Goal: Transaction & Acquisition: Purchase product/service

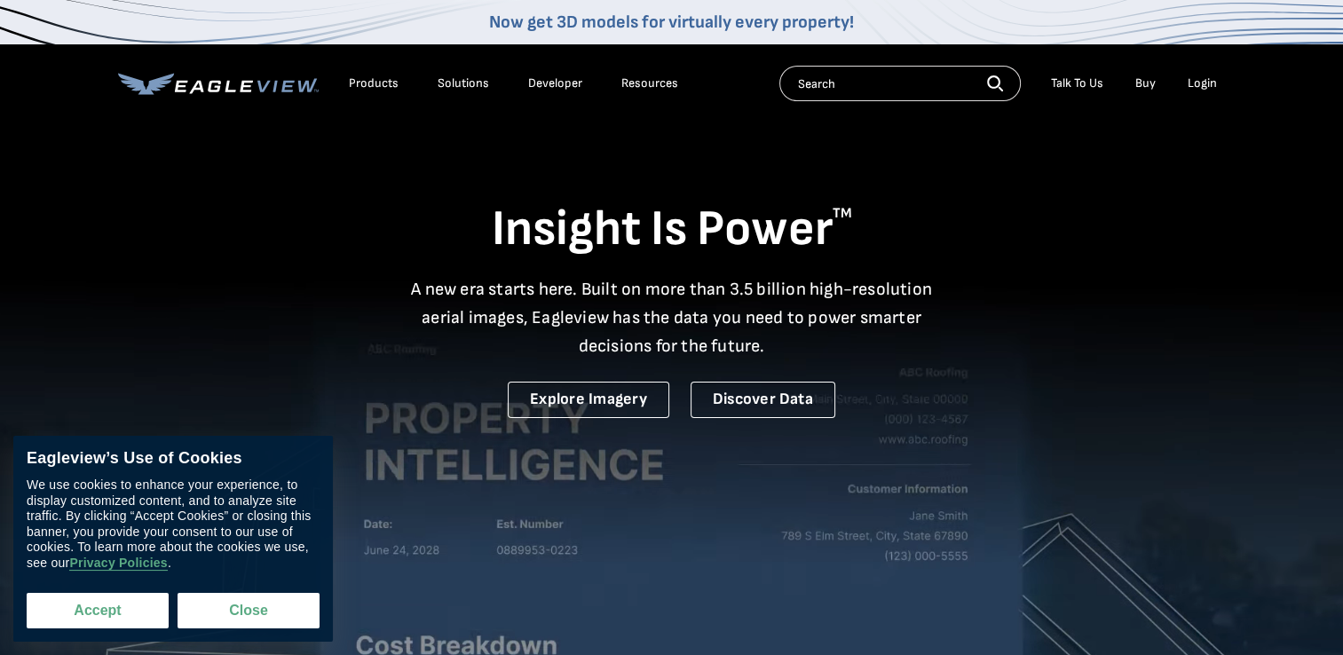
click at [83, 608] on button "Accept" at bounding box center [98, 611] width 142 height 36
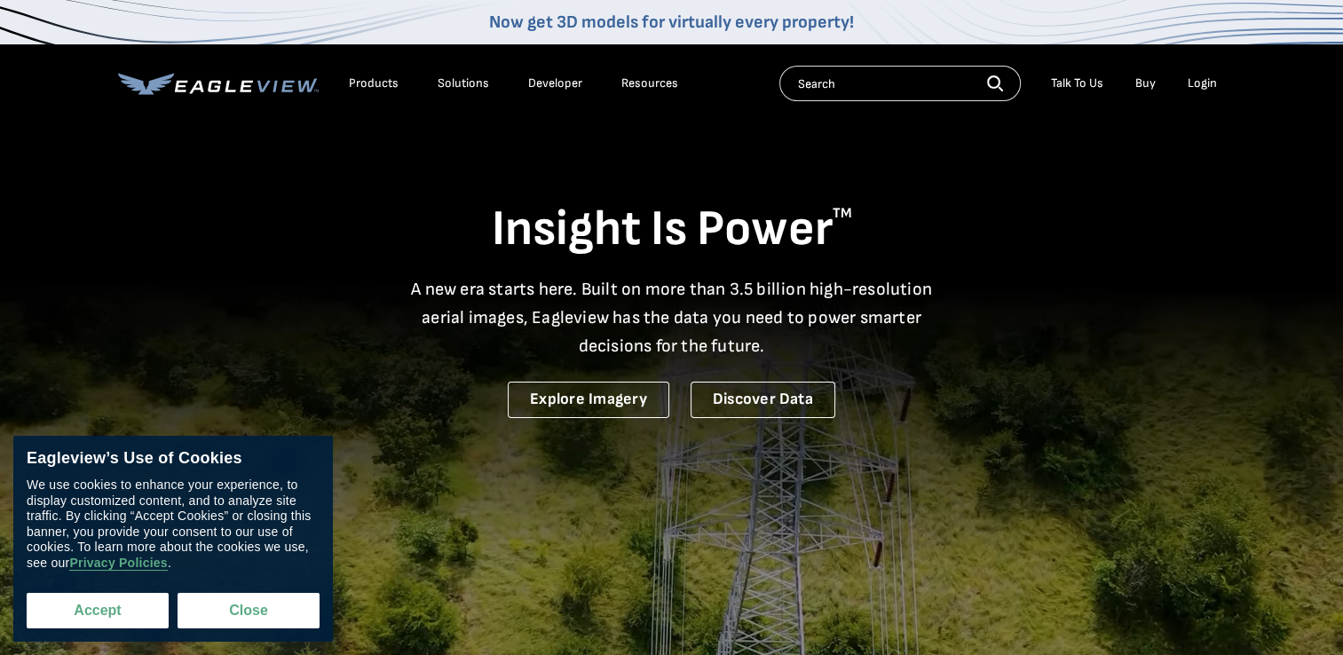
checkbox input "true"
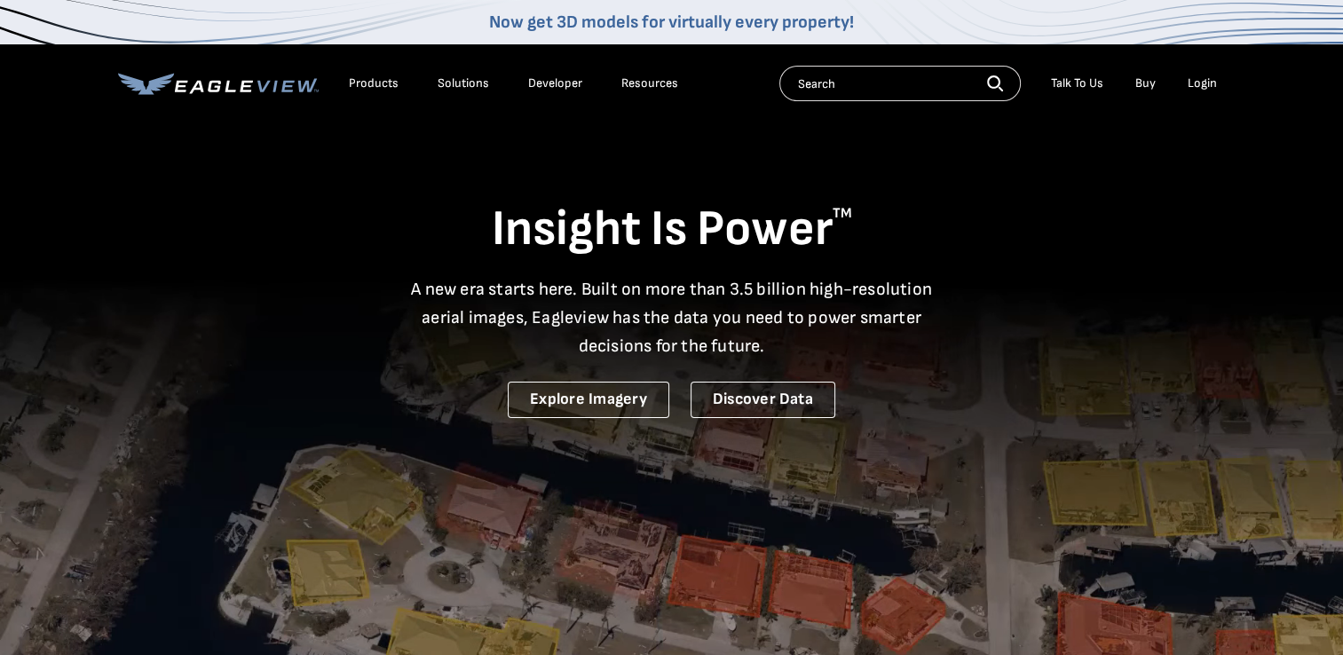
click at [1197, 83] on div "Login" at bounding box center [1202, 83] width 29 height 16
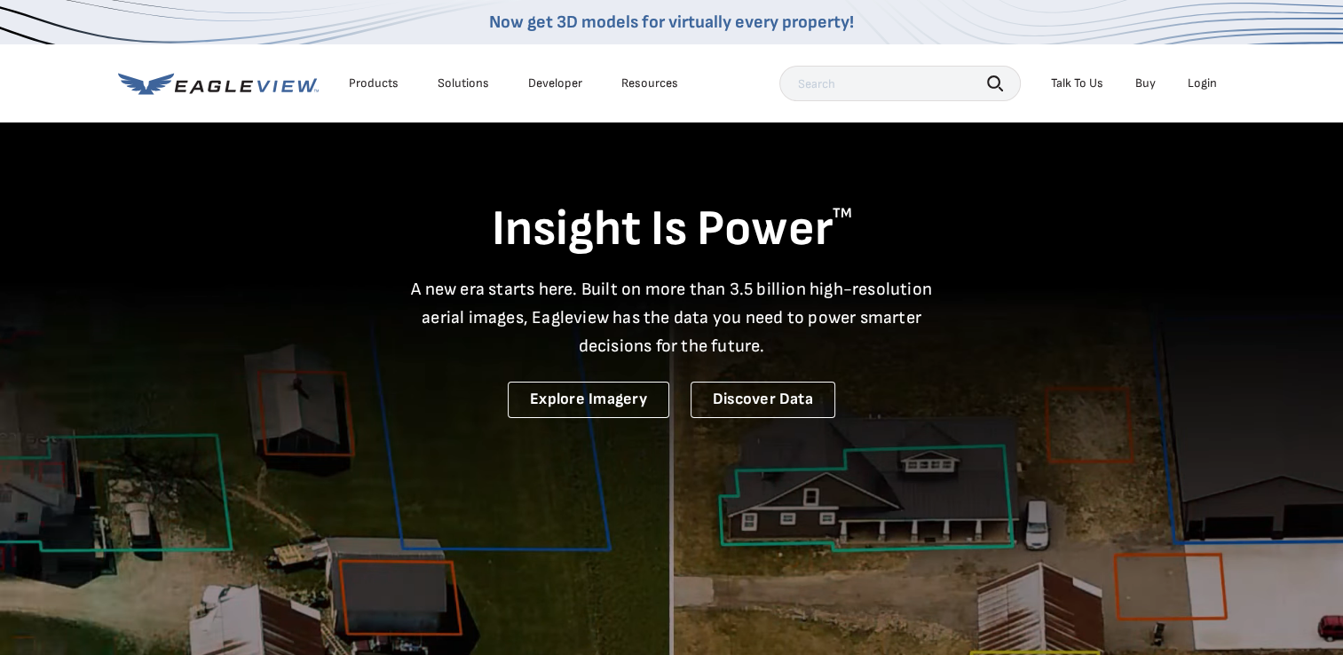
click at [1208, 79] on div "Login" at bounding box center [1202, 83] width 29 height 16
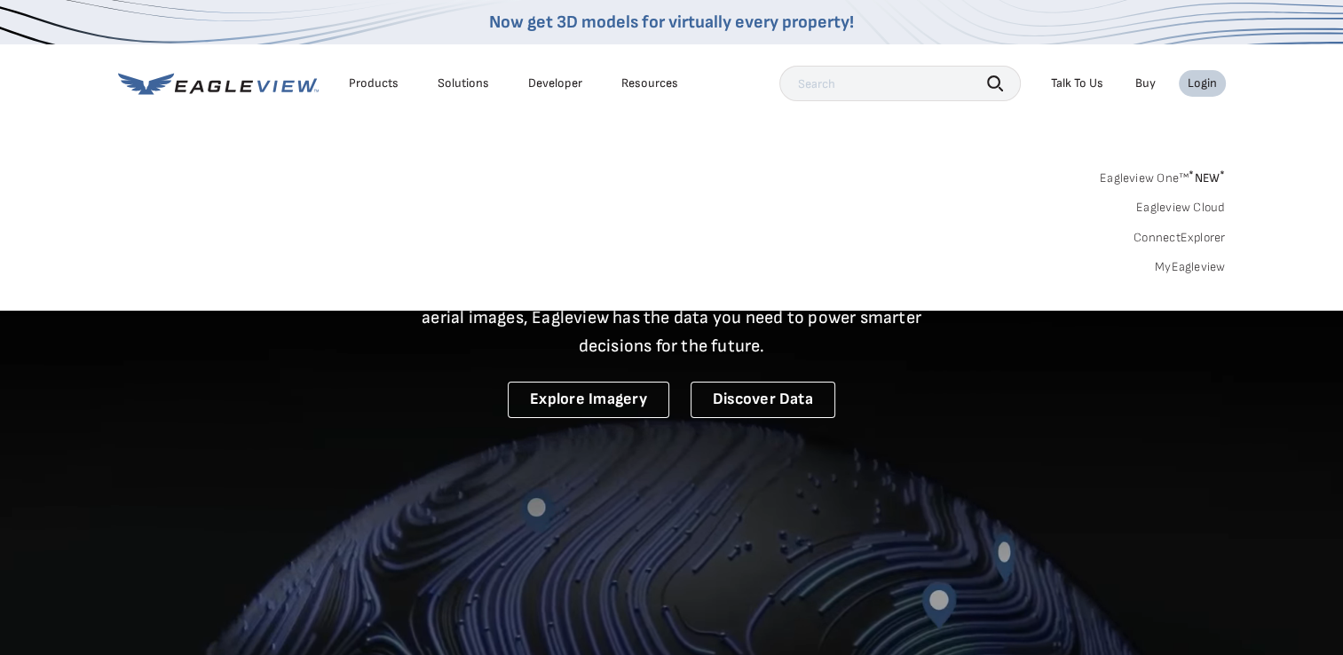
click at [1185, 172] on link "Eagleview One™ * NEW *" at bounding box center [1163, 175] width 126 height 20
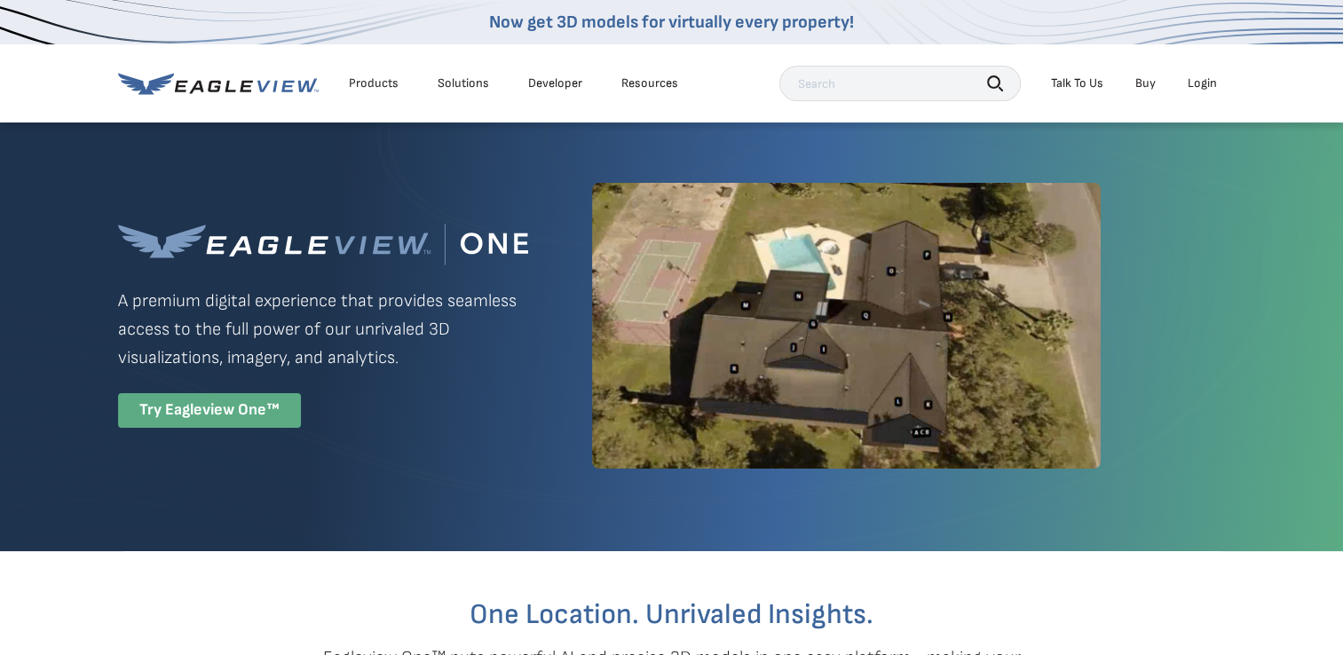
click at [207, 403] on div "Try Eagleview One™" at bounding box center [209, 410] width 183 height 35
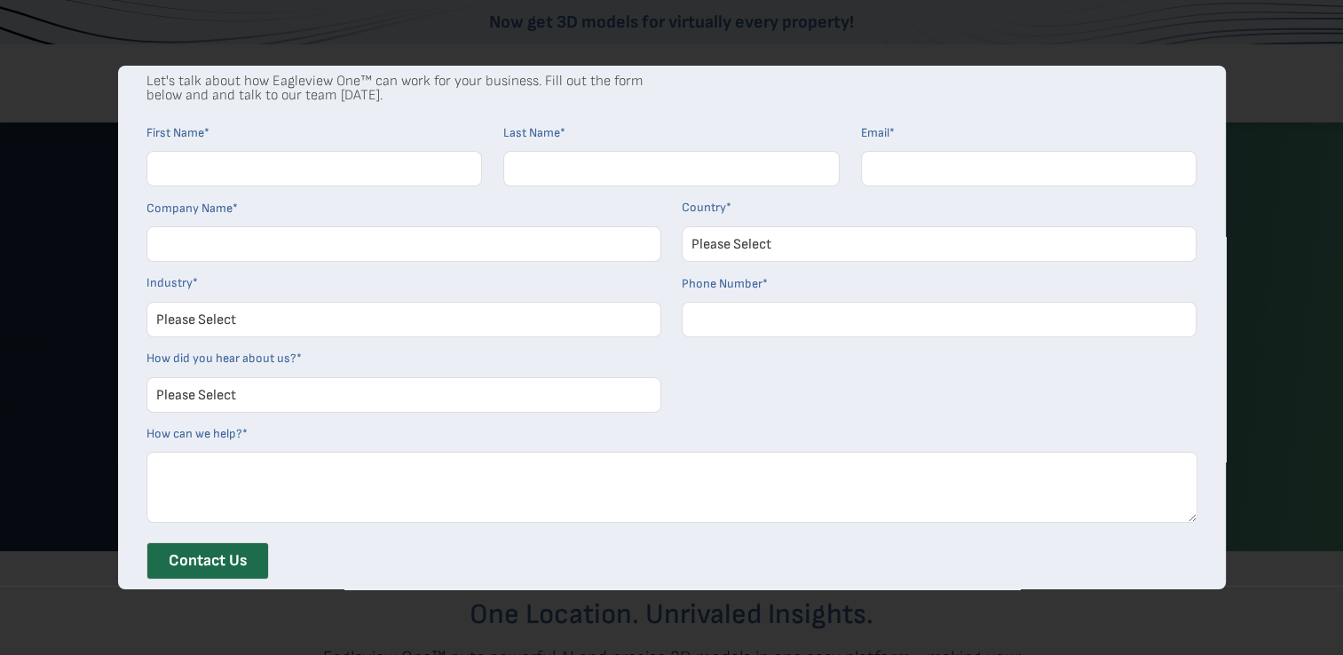
scroll to position [99, 0]
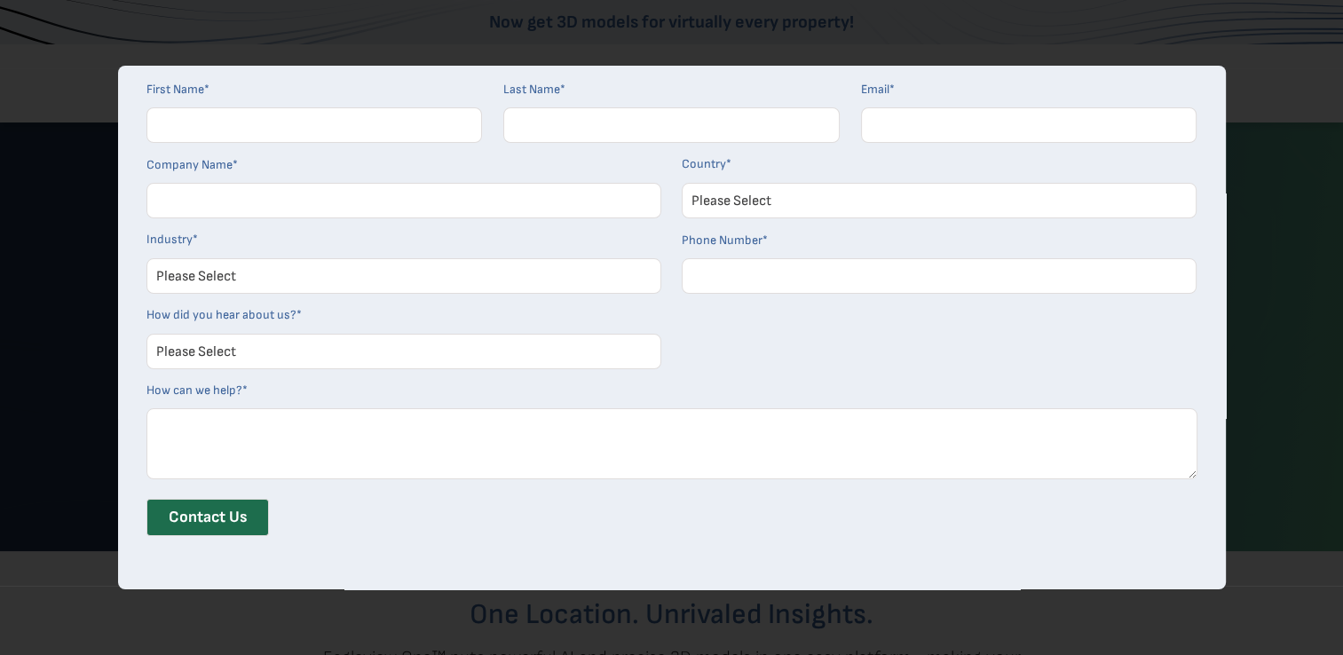
click at [1144, 33] on div "Contact Our Sales Team Let's talk about how Eagleview One™ can work for your bu…" at bounding box center [671, 327] width 1343 height 655
drag, startPoint x: 333, startPoint y: 538, endPoint x: 450, endPoint y: 525, distance: 118.0
click at [335, 535] on div "Contact Us" at bounding box center [672, 524] width 1051 height 51
click at [1256, 99] on div "Contact Our Sales Team Let's talk about how Eagleview One™ can work for your bu…" at bounding box center [671, 327] width 1343 height 655
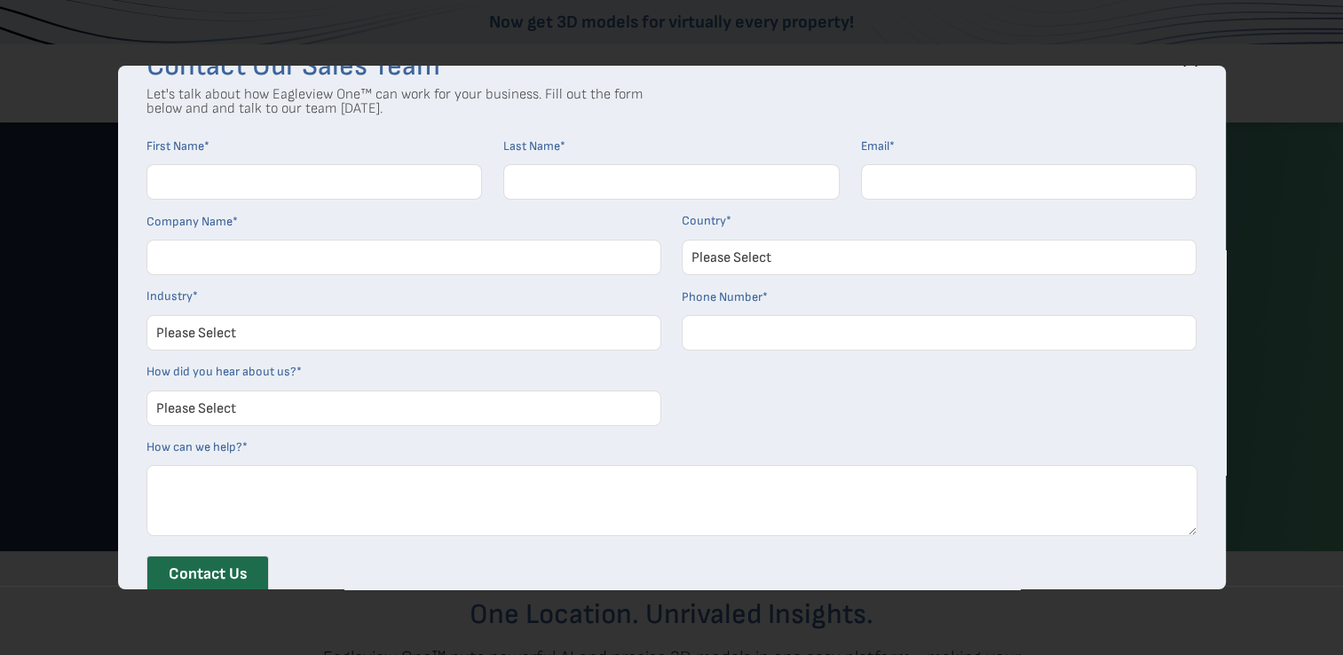
scroll to position [0, 0]
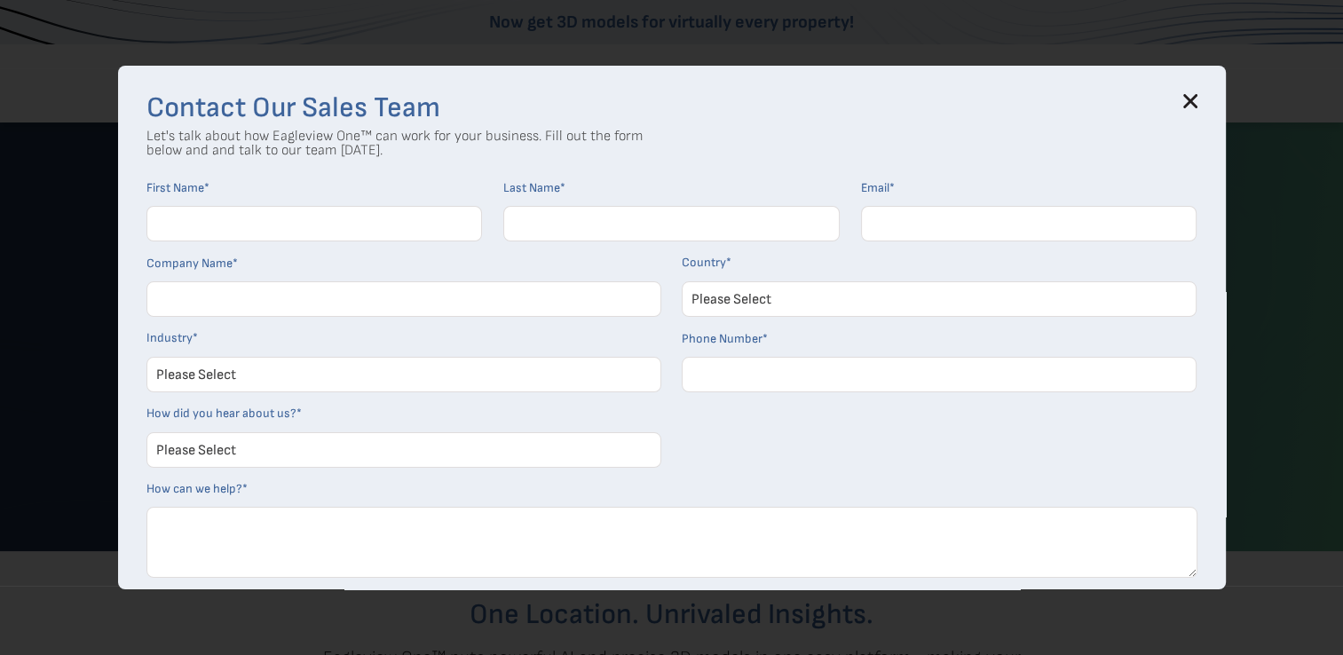
click at [1199, 92] on div "Contact Our Sales Team Let's talk about how Eagleview One™ can work for your bu…" at bounding box center [672, 328] width 1108 height 524
click at [1196, 106] on icon at bounding box center [1191, 101] width 14 height 14
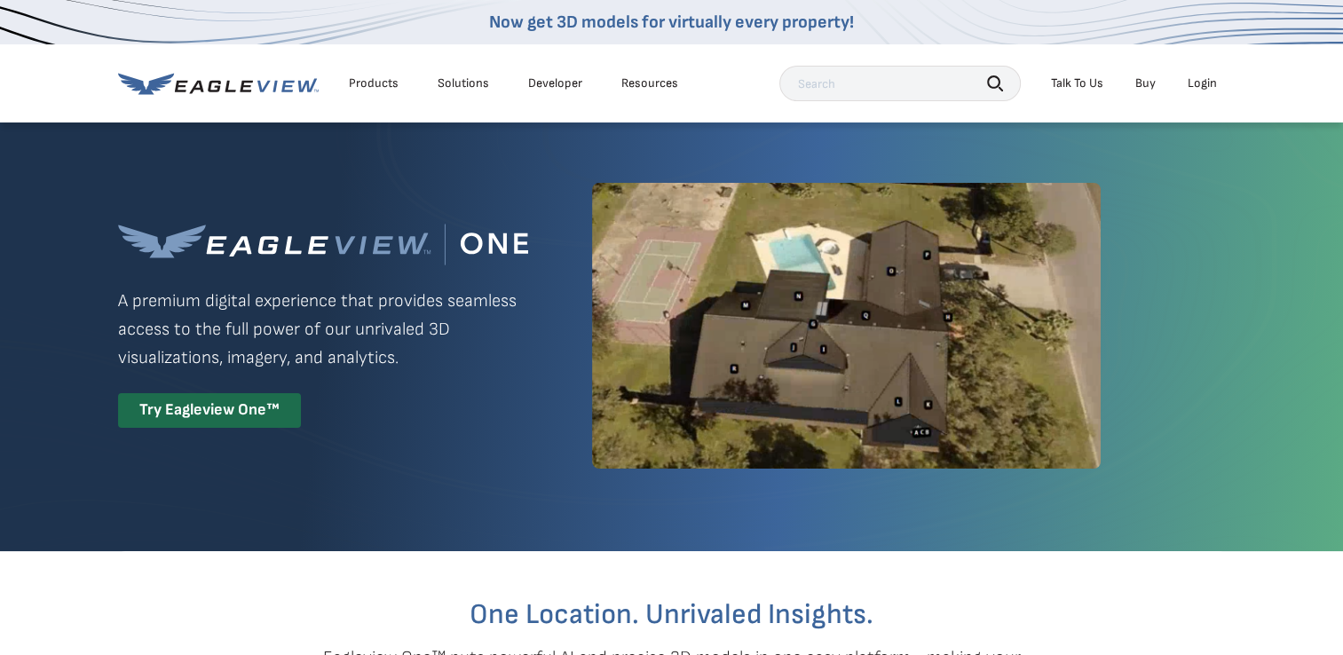
click at [1147, 83] on link "Buy" at bounding box center [1146, 83] width 20 height 16
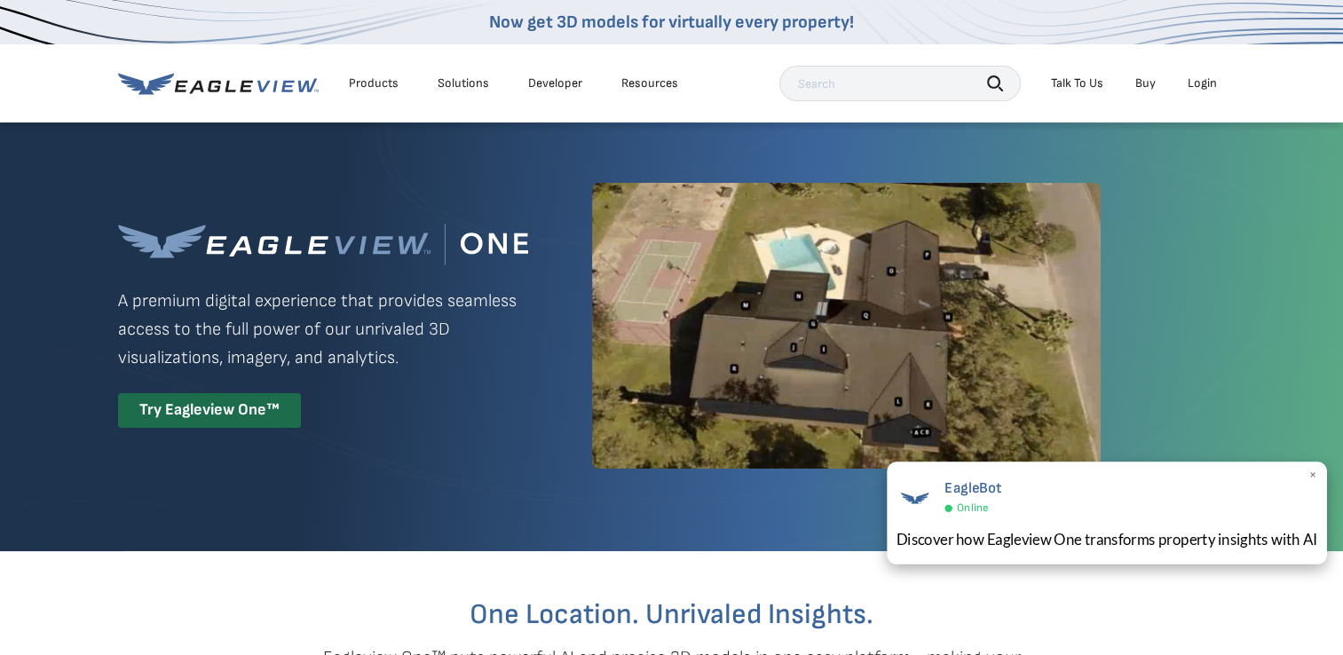
click at [1313, 472] on span "×" at bounding box center [1314, 476] width 10 height 19
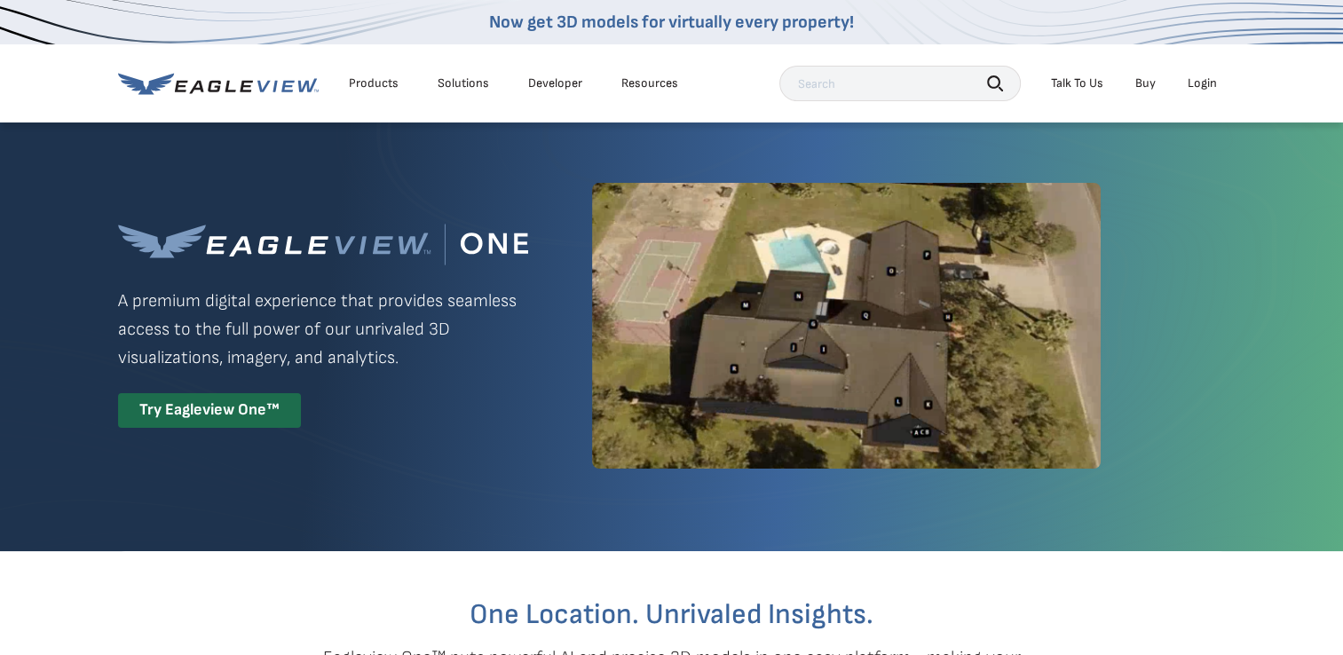
click at [1151, 83] on link "Buy" at bounding box center [1146, 83] width 20 height 16
click at [1211, 84] on div "Login" at bounding box center [1202, 83] width 29 height 16
click at [1201, 73] on li "Login" at bounding box center [1202, 83] width 47 height 27
click at [1215, 72] on li "Login" at bounding box center [1202, 83] width 47 height 27
click at [1203, 82] on div "Login" at bounding box center [1202, 83] width 29 height 16
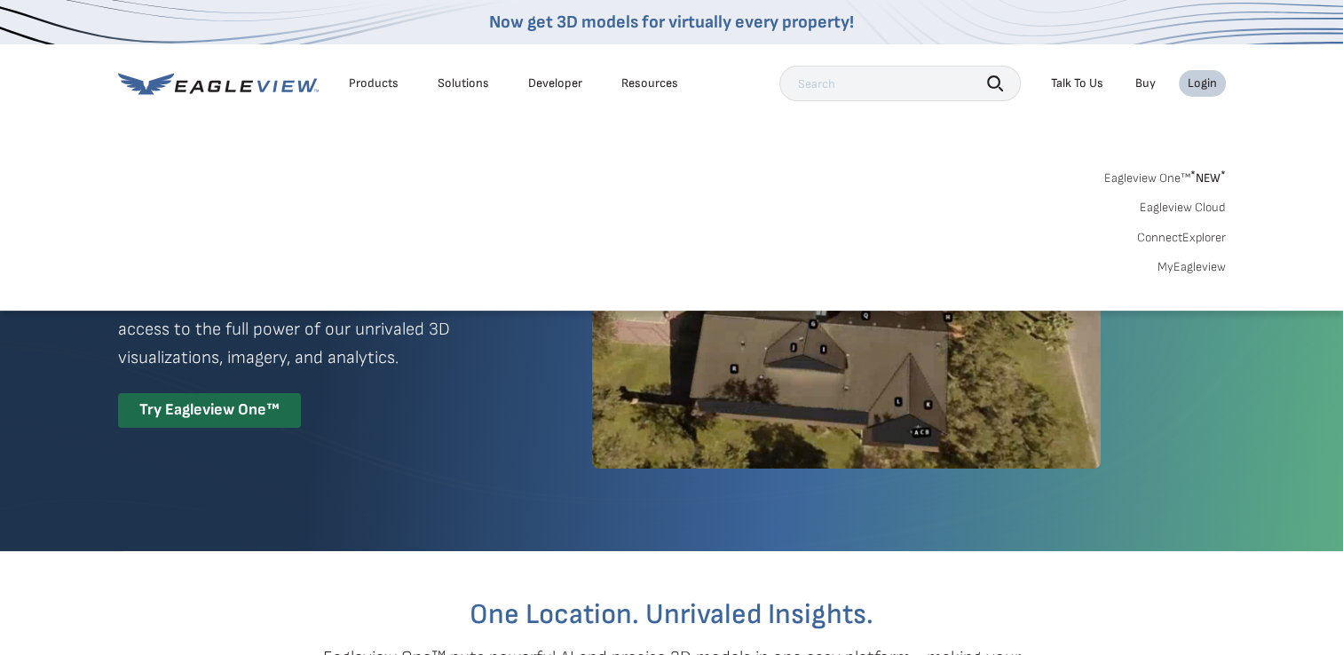
click at [1208, 270] on link "MyEagleview" at bounding box center [1192, 267] width 68 height 16
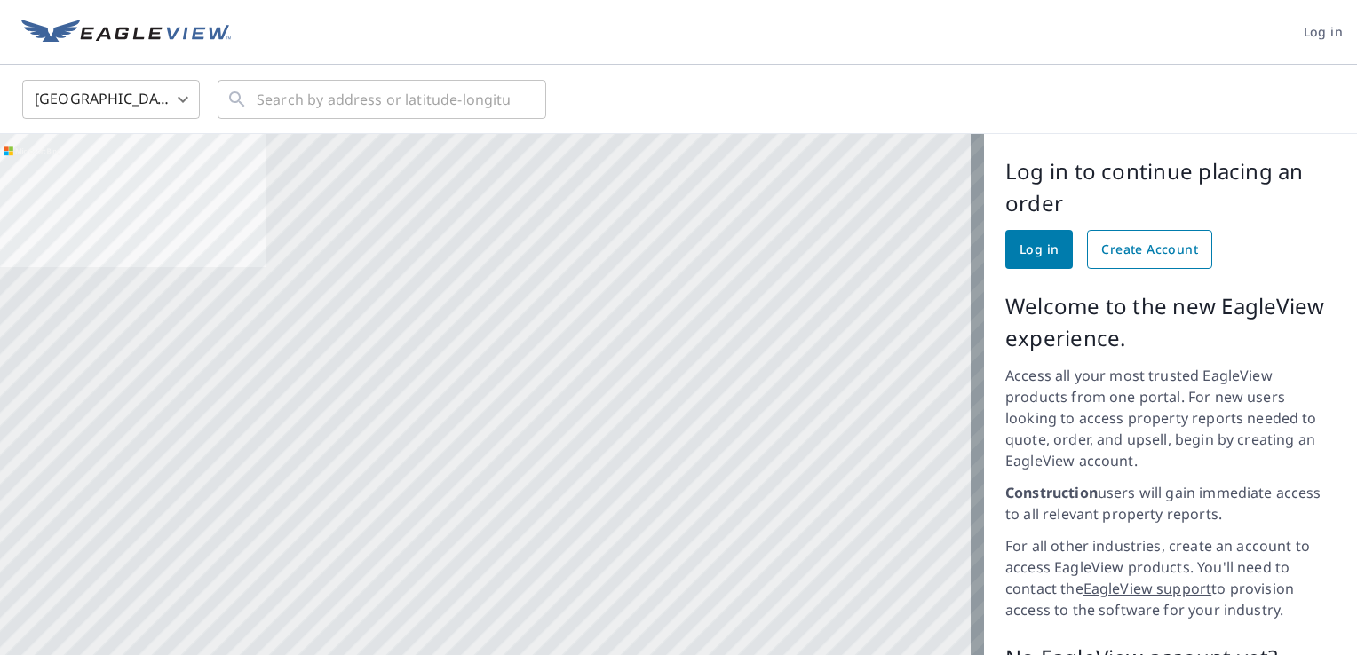
click at [1158, 250] on span "Create Account" at bounding box center [1149, 250] width 97 height 22
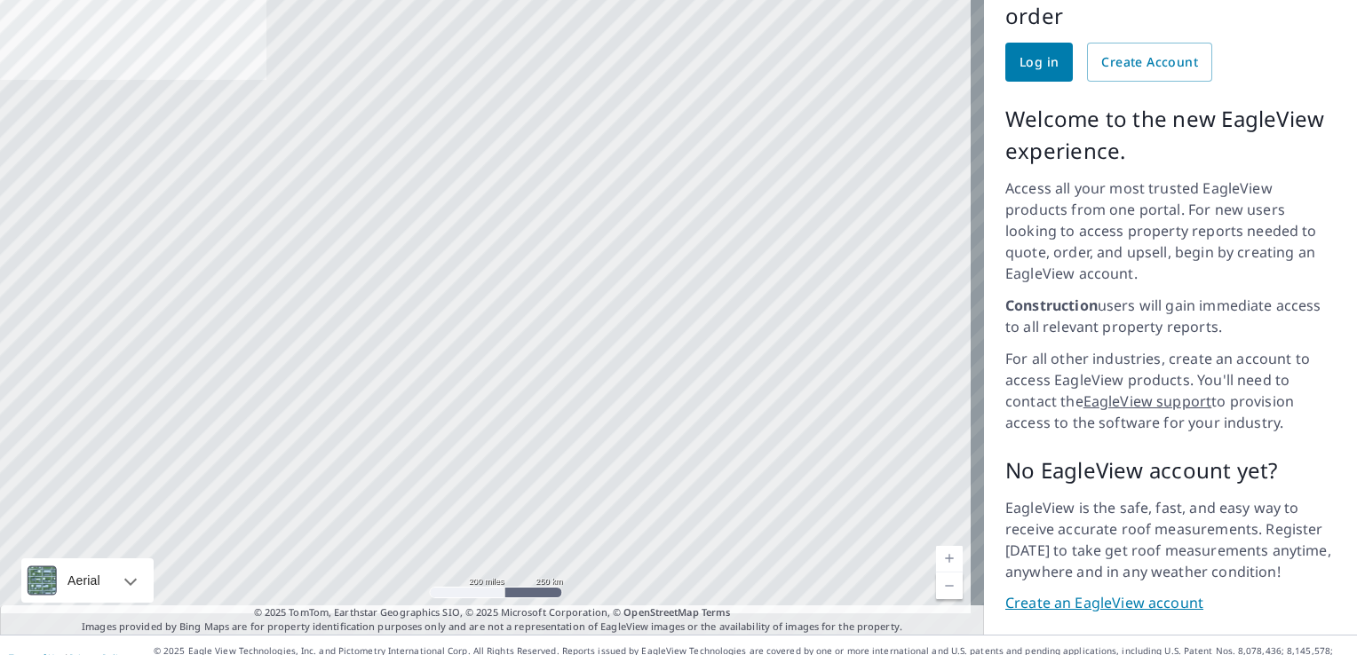
scroll to position [190, 0]
